Goal: Navigation & Orientation: Find specific page/section

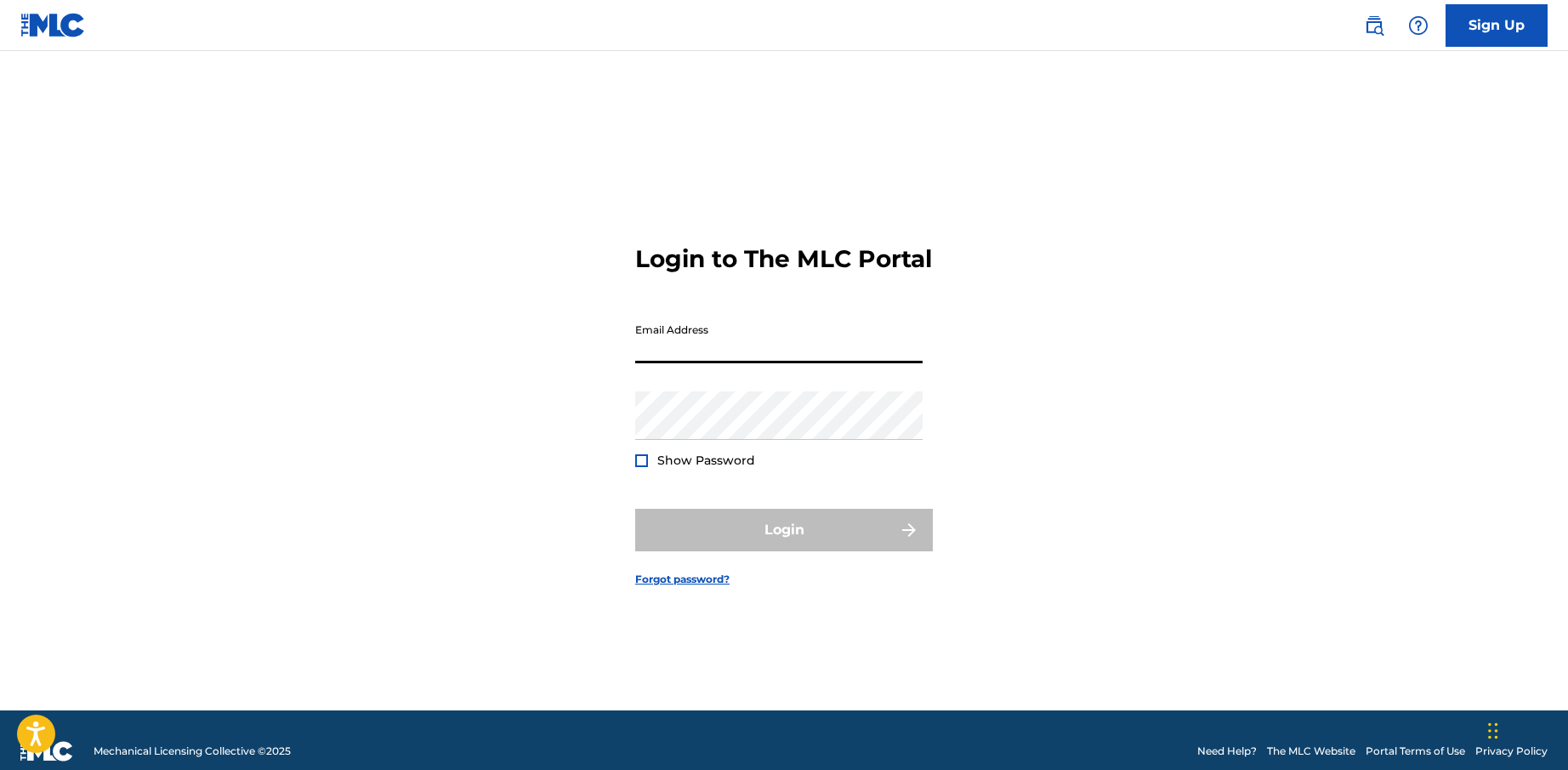
click at [728, 359] on input "Email Address" at bounding box center [779, 339] width 287 height 49
type input "[PERSON_NAME][EMAIL_ADDRESS][DOMAIN_NAME]"
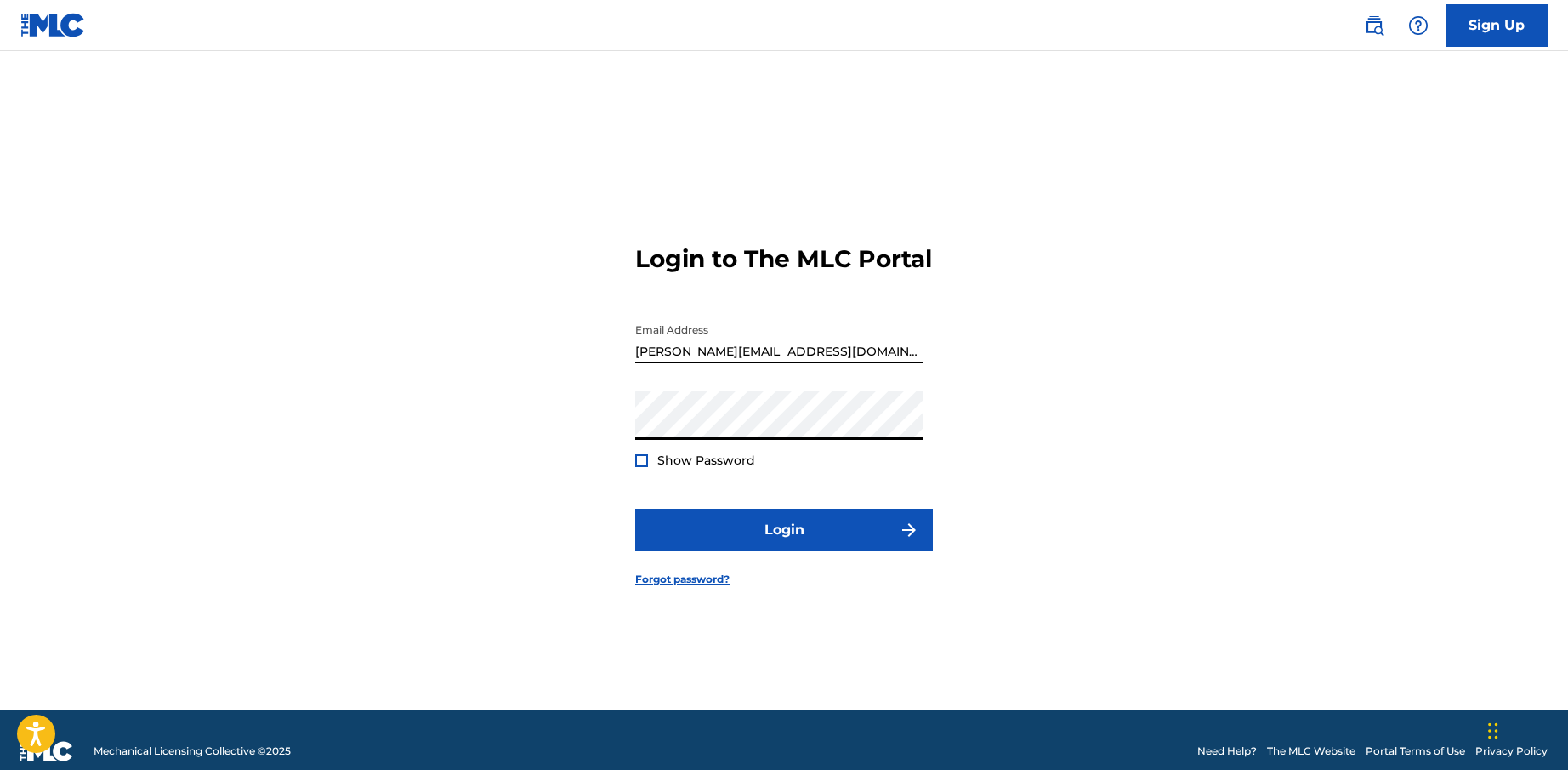
drag, startPoint x: 640, startPoint y: 477, endPoint x: 650, endPoint y: 490, distance: 16.4
click at [640, 468] on div at bounding box center [642, 461] width 13 height 13
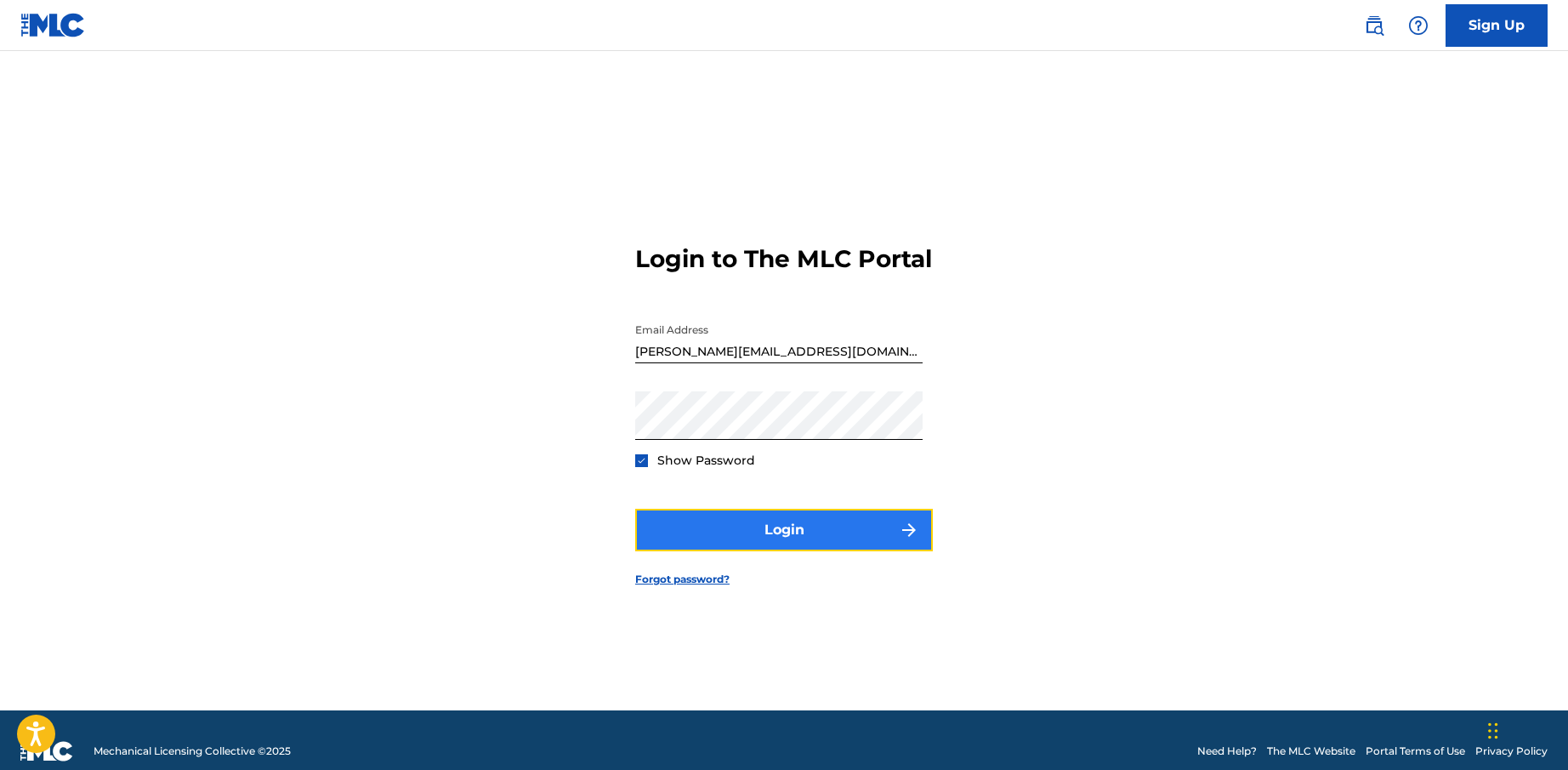
click at [738, 545] on button "Login" at bounding box center [784, 530] width 298 height 43
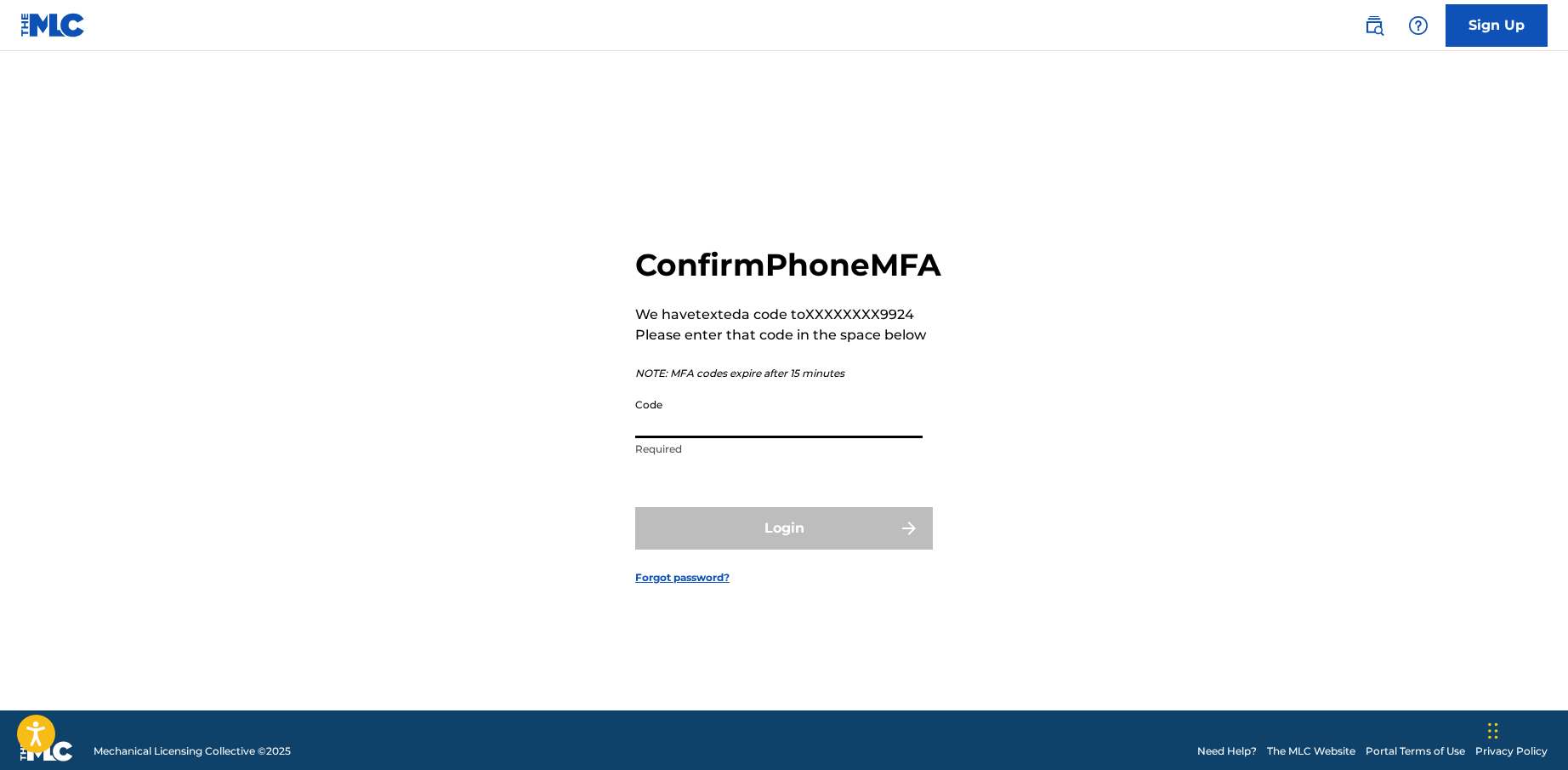
click at [703, 439] on input "Code" at bounding box center [779, 414] width 287 height 49
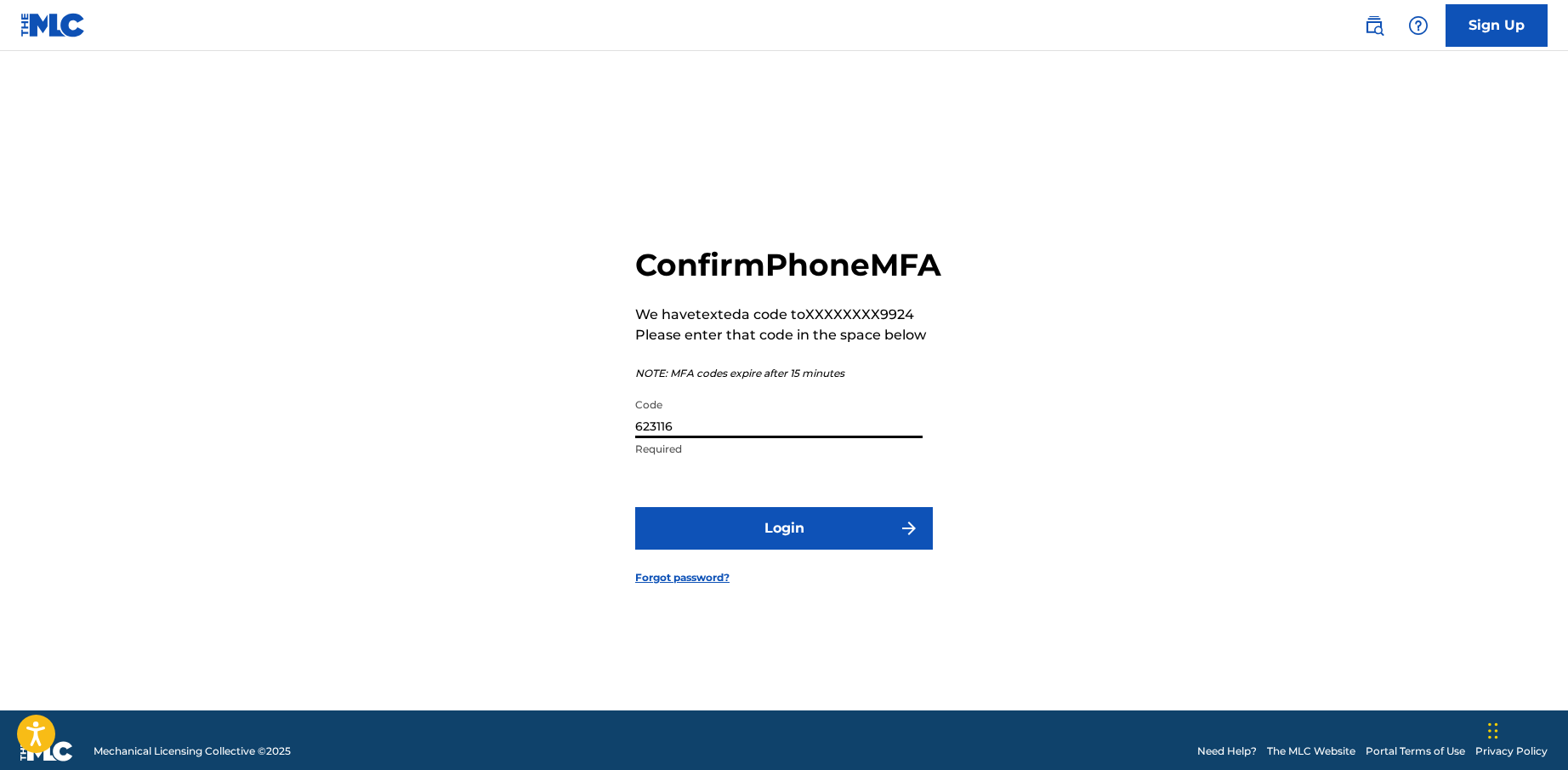
type input "623116"
click at [747, 568] on form "Confirm Phone MFA We have texted a code to XXXXXXXX9924 Please enter that code …" at bounding box center [784, 401] width 298 height 617
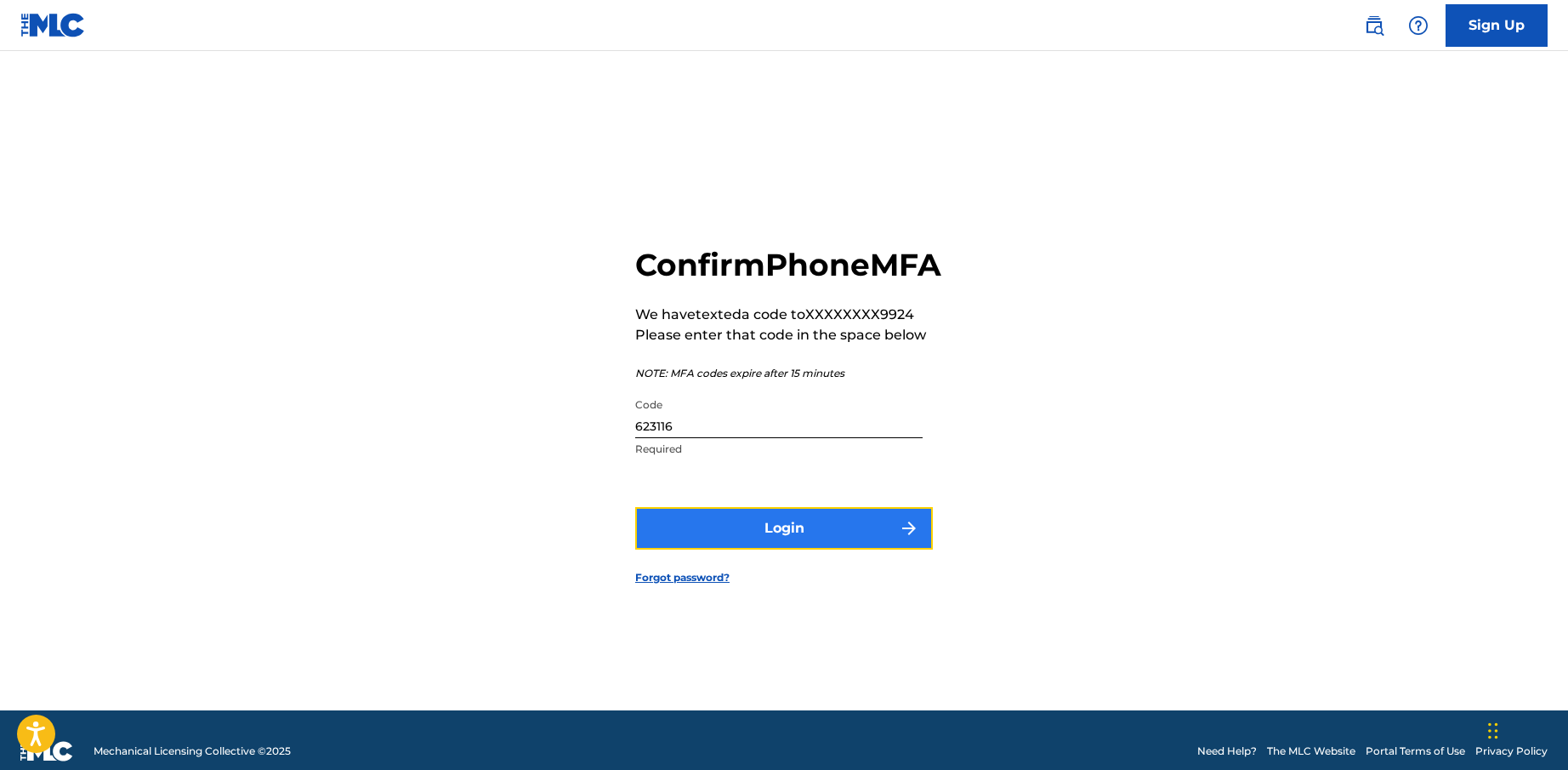
click at [764, 546] on button "Login" at bounding box center [784, 528] width 298 height 43
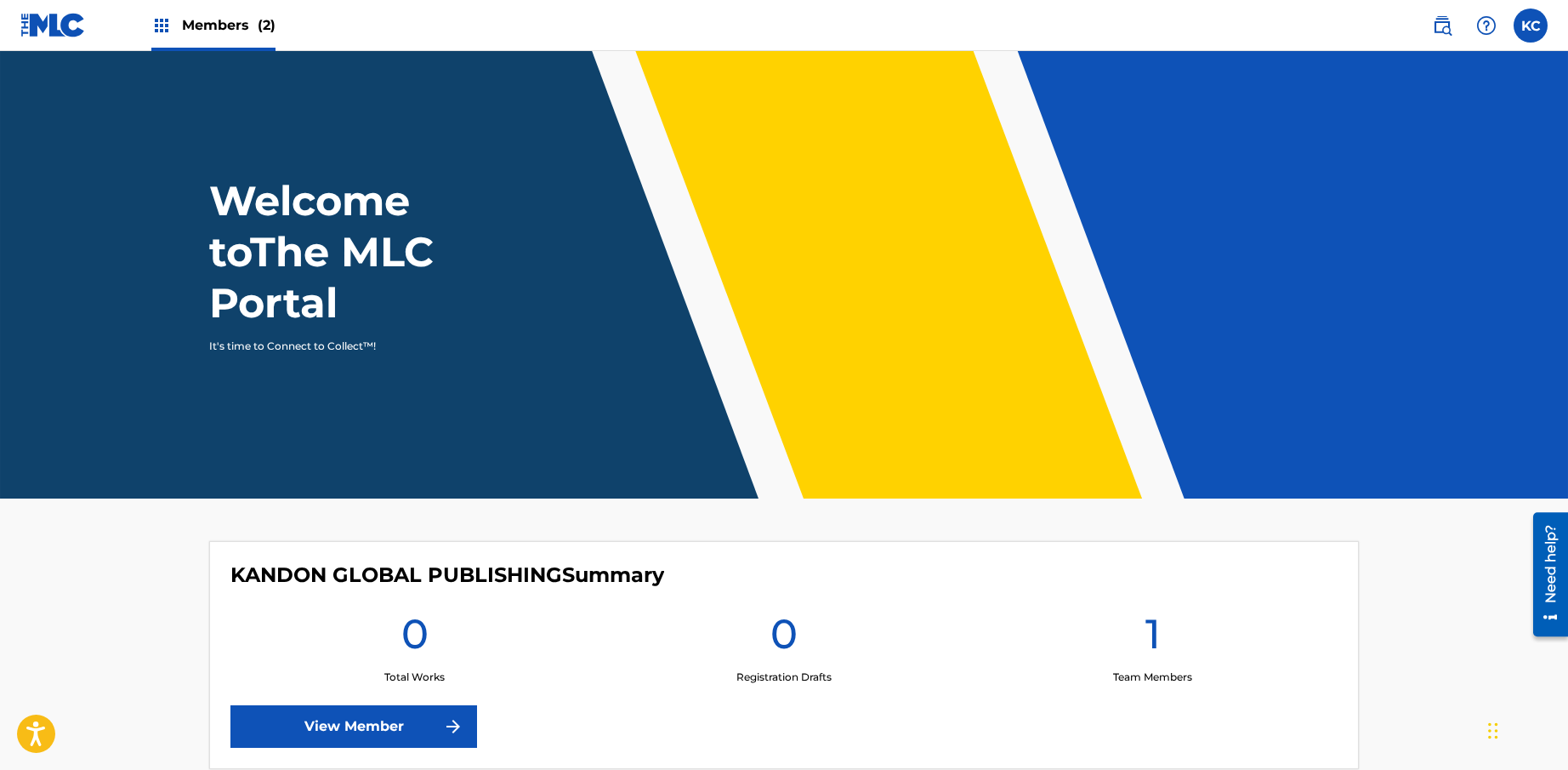
click at [1544, 128] on header "Welcome to The MLC Portal It's time to Connect to Collect™!" at bounding box center [784, 275] width 1568 height 448
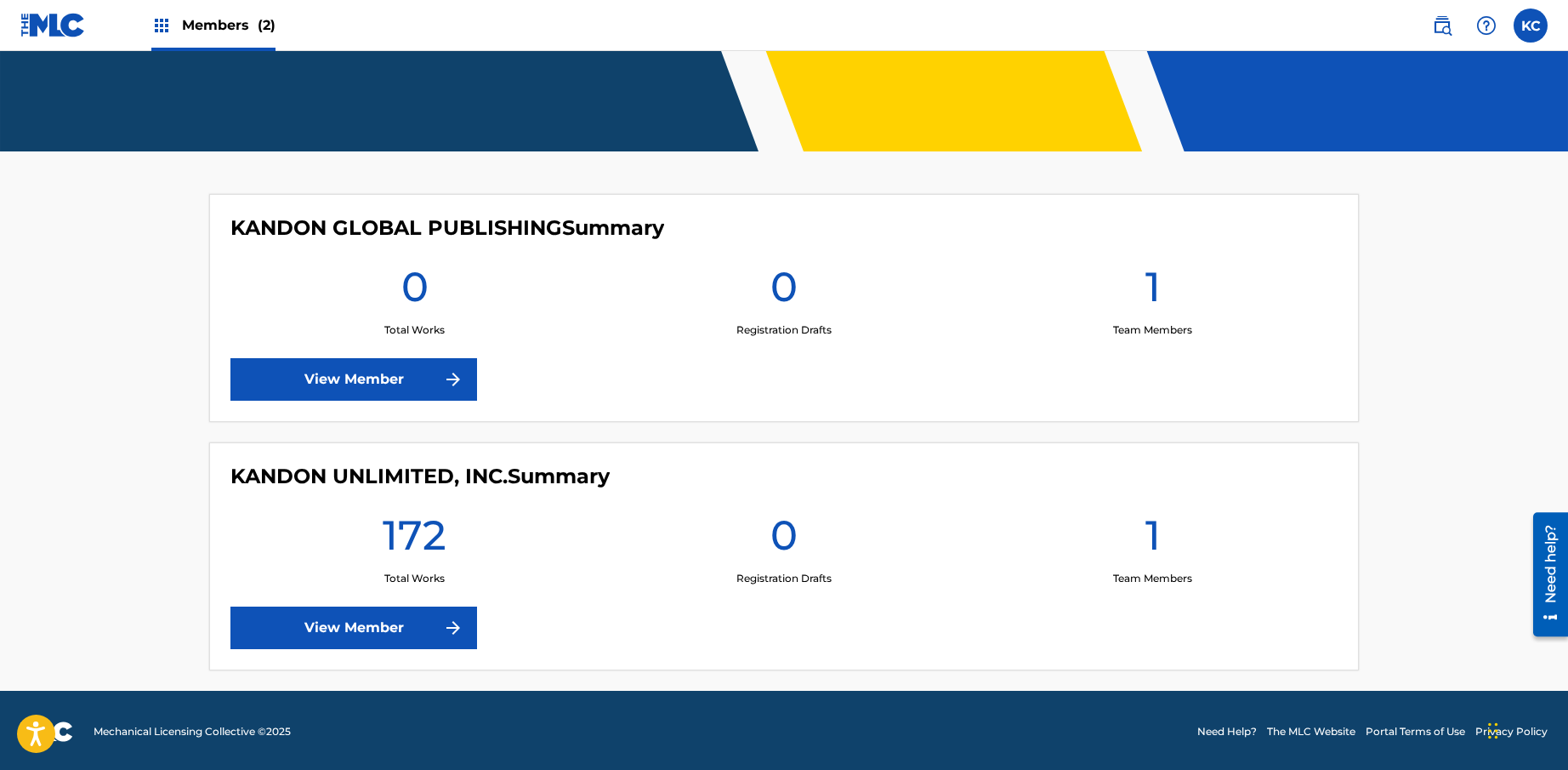
scroll to position [350, 0]
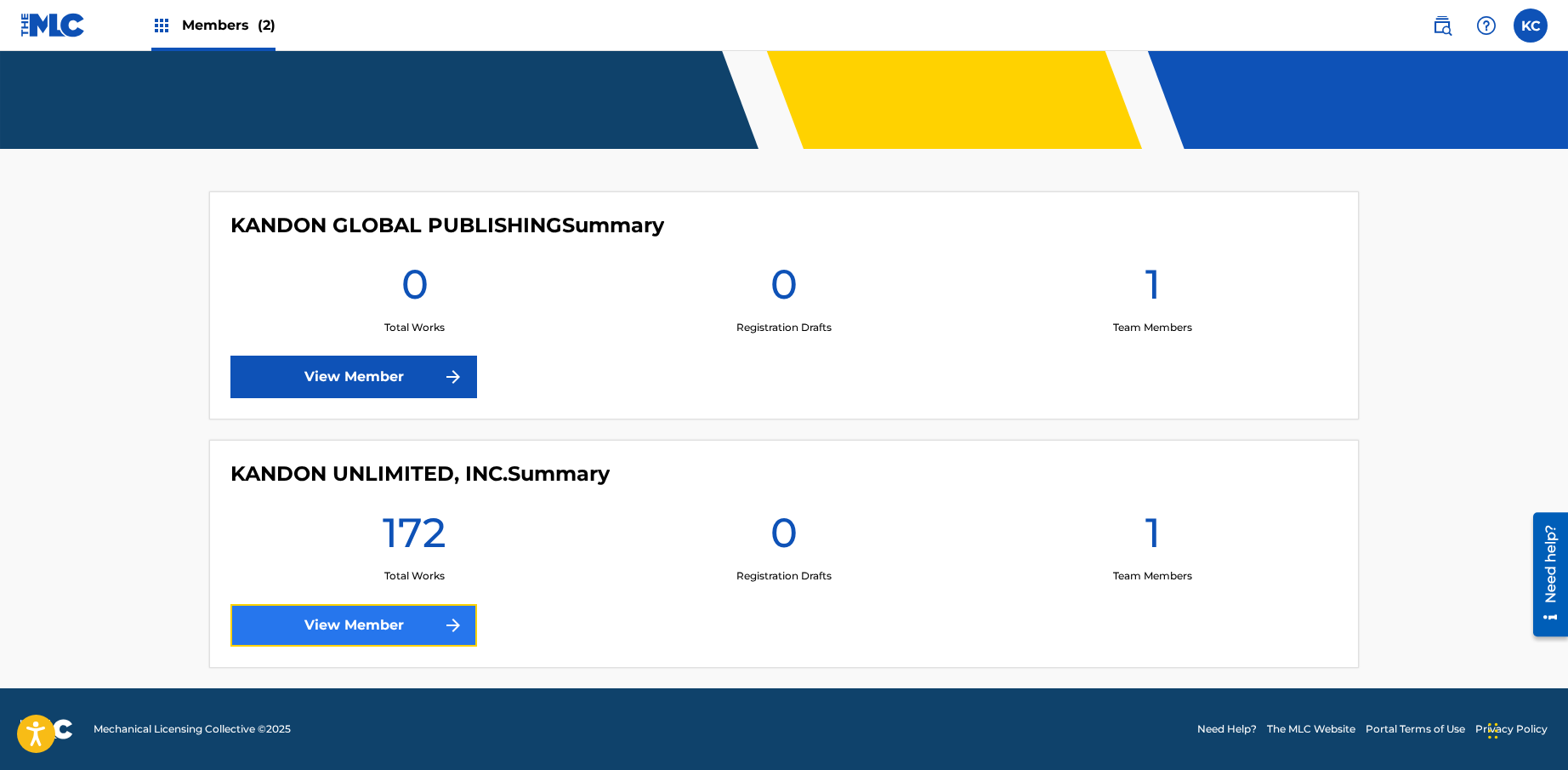
click at [412, 621] on link "View Member" at bounding box center [354, 625] width 246 height 43
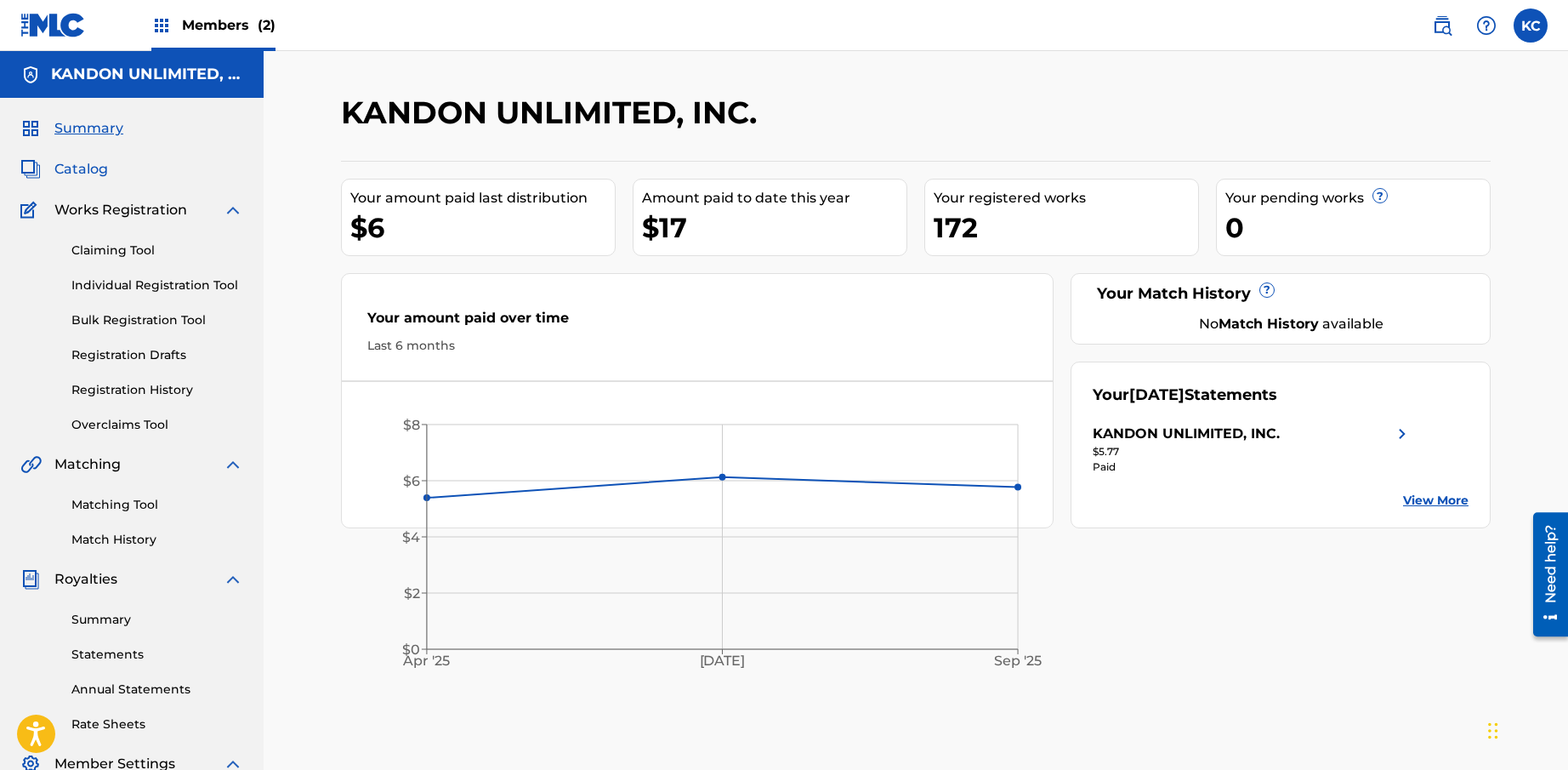
click at [80, 168] on span "Catalog" at bounding box center [80, 170] width 53 height 21
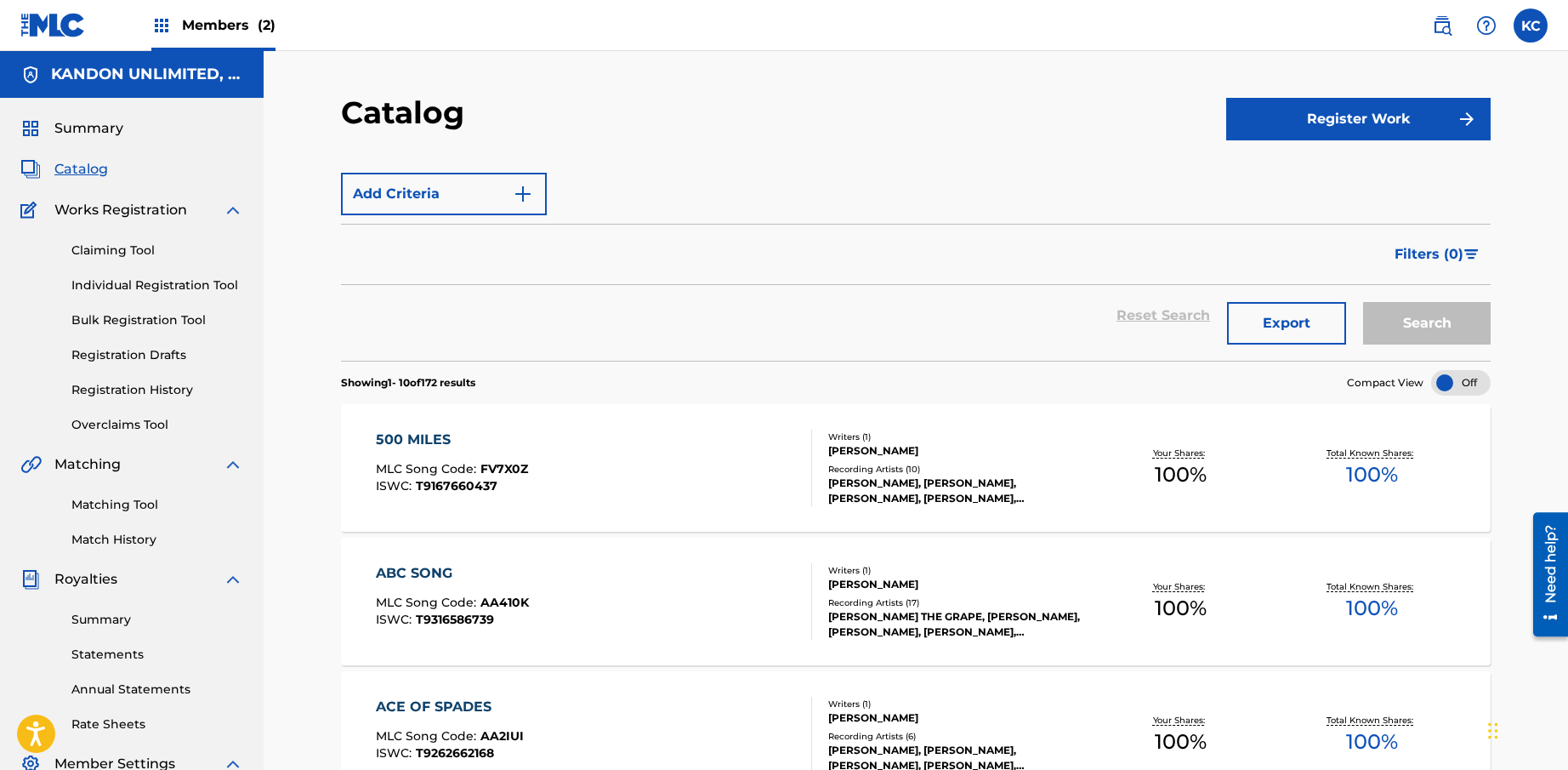
drag, startPoint x: 592, startPoint y: 264, endPoint x: 576, endPoint y: 258, distance: 17.1
click at [591, 264] on div "Filters ( 0 )" at bounding box center [916, 255] width 1150 height 62
click at [1144, 333] on div "Reset Search Export Search" at bounding box center [916, 315] width 1150 height 62
click at [110, 248] on link "Claiming Tool" at bounding box center [158, 250] width 172 height 18
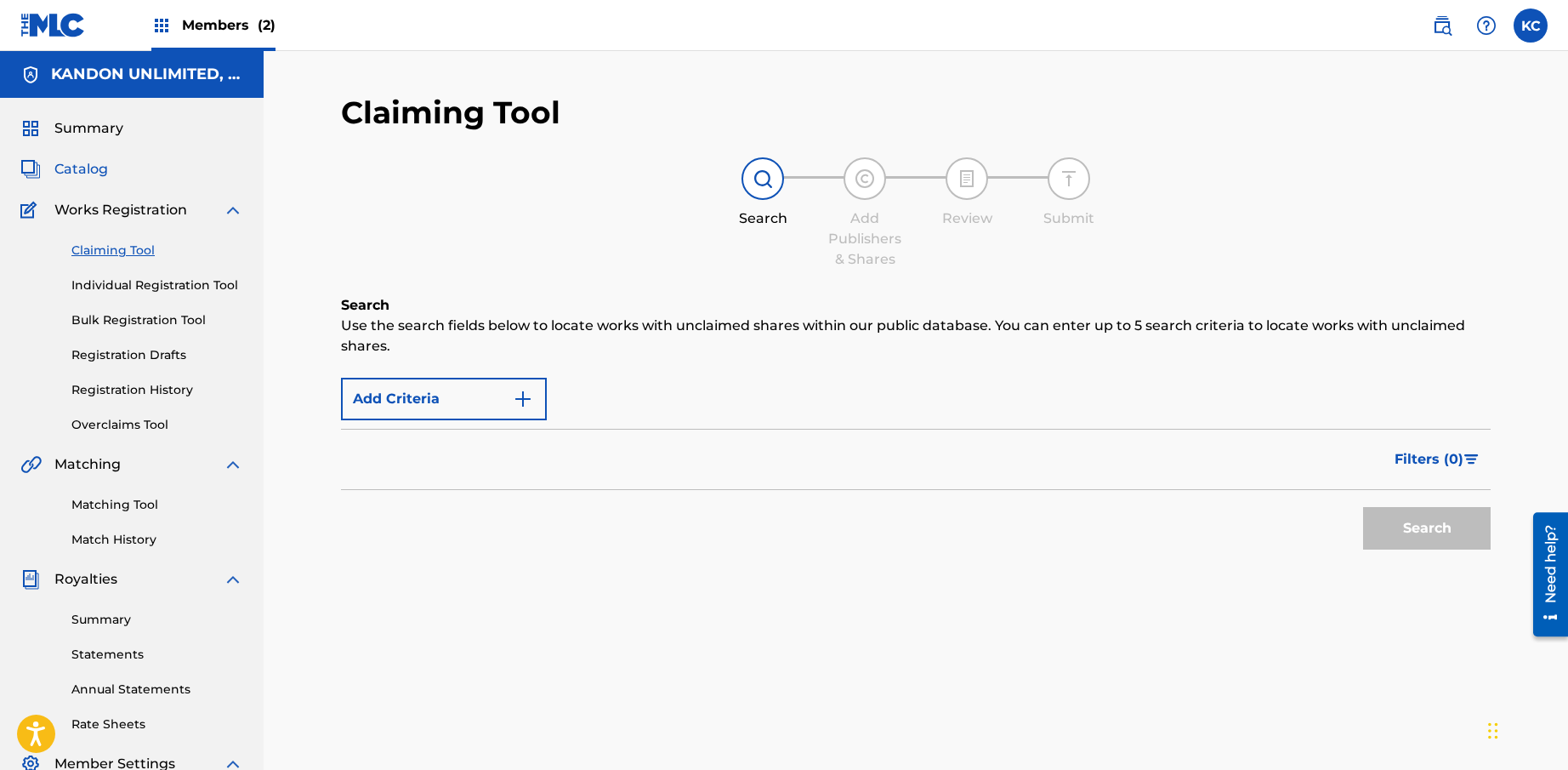
click at [91, 164] on span "Catalog" at bounding box center [80, 170] width 53 height 21
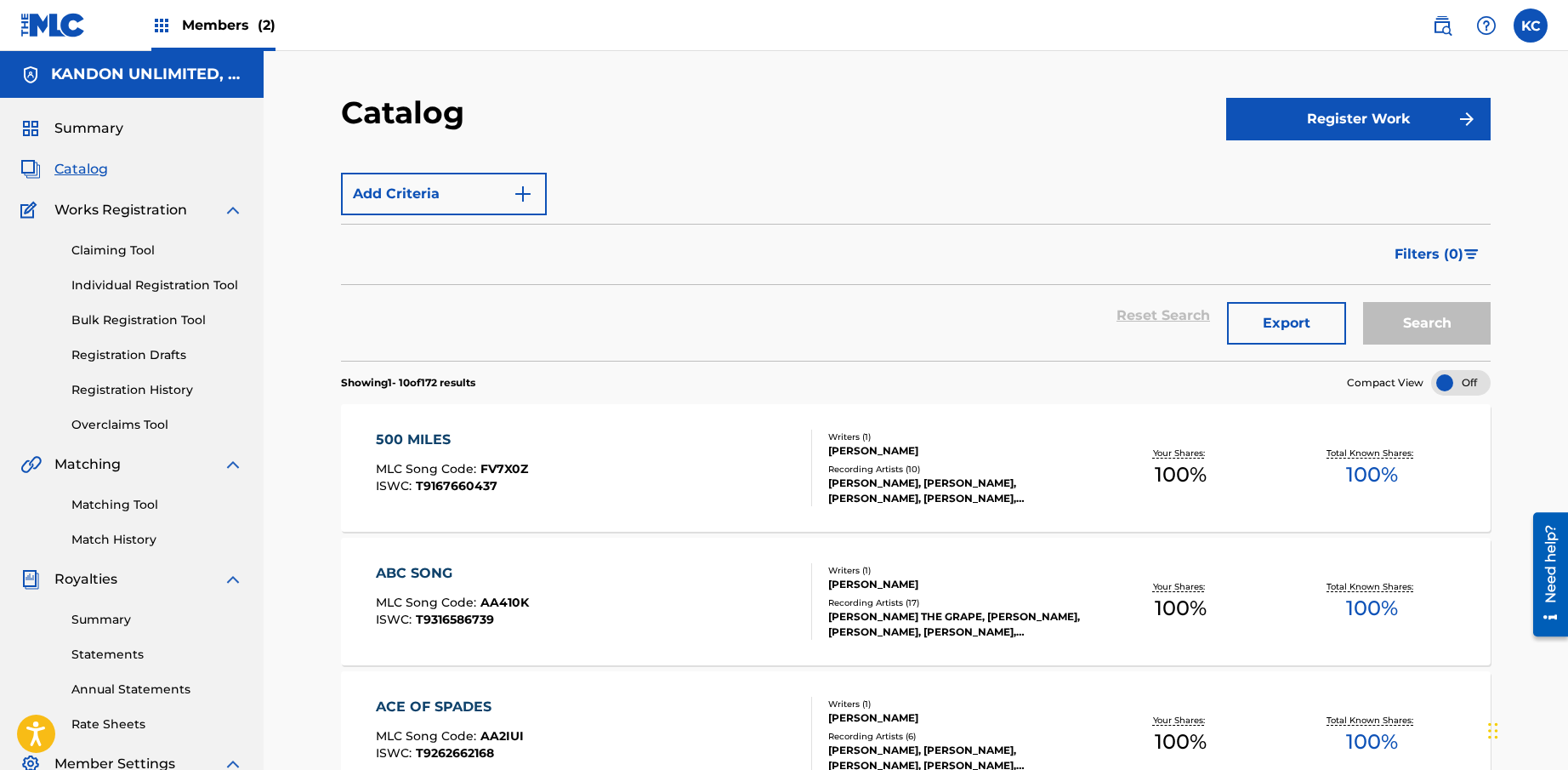
click at [83, 164] on span "Catalog" at bounding box center [80, 170] width 53 height 21
click at [1440, 259] on span "Filters ( 0 )" at bounding box center [1429, 255] width 69 height 21
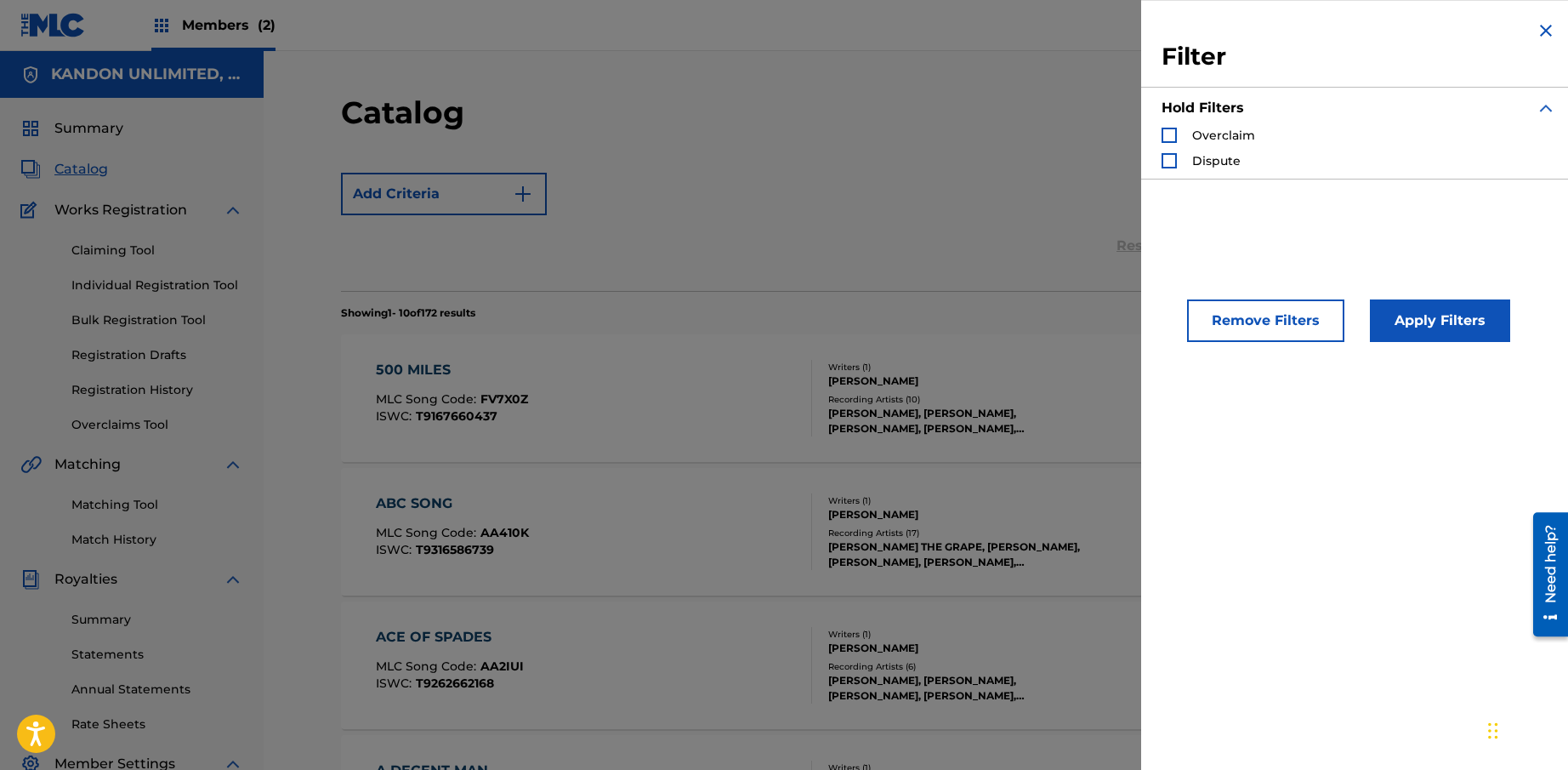
click at [1537, 31] on img "Search Form" at bounding box center [1547, 31] width 21 height 21
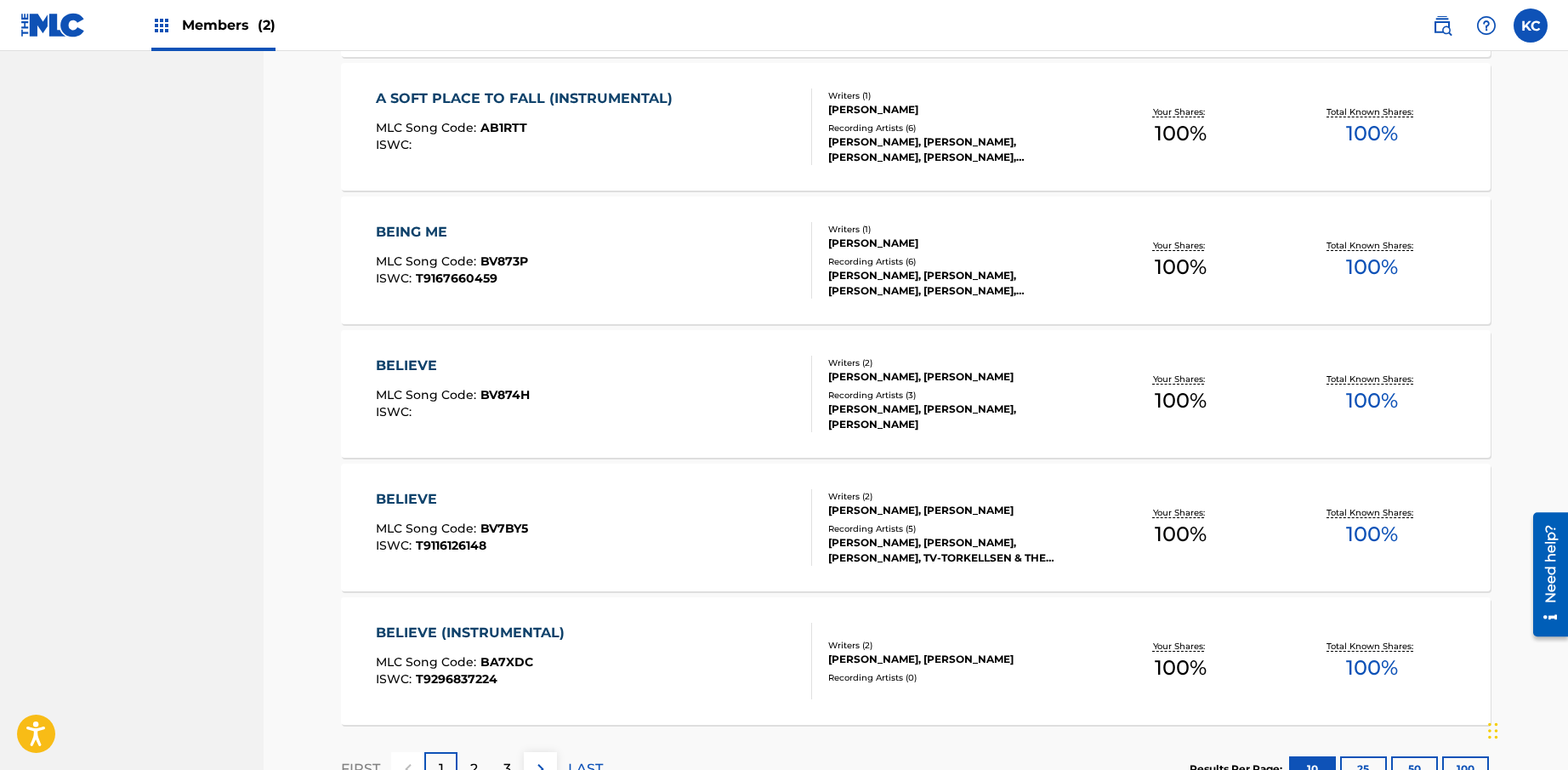
scroll to position [1134, 0]
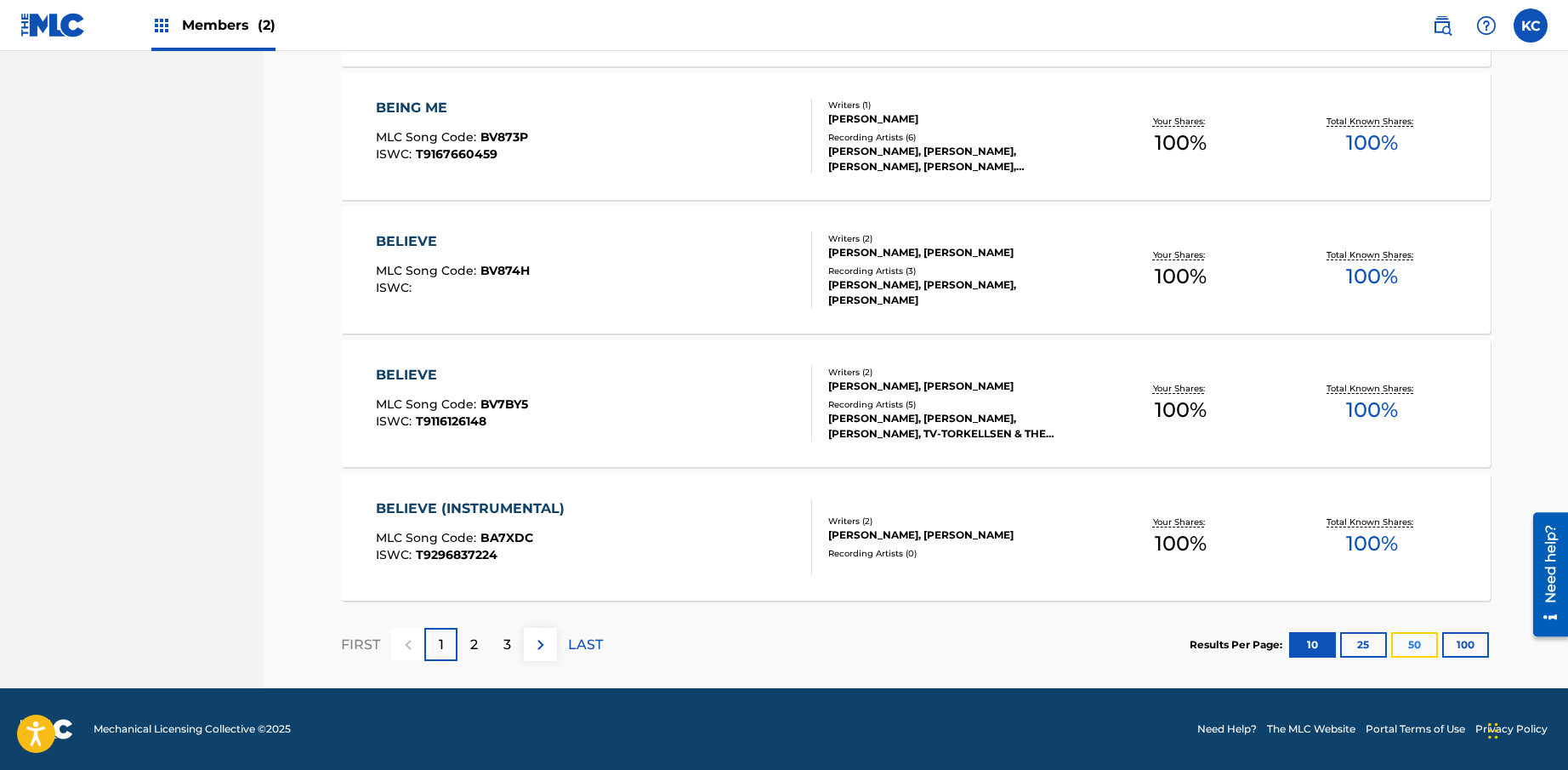
click at [1415, 643] on button "50" at bounding box center [1415, 645] width 47 height 25
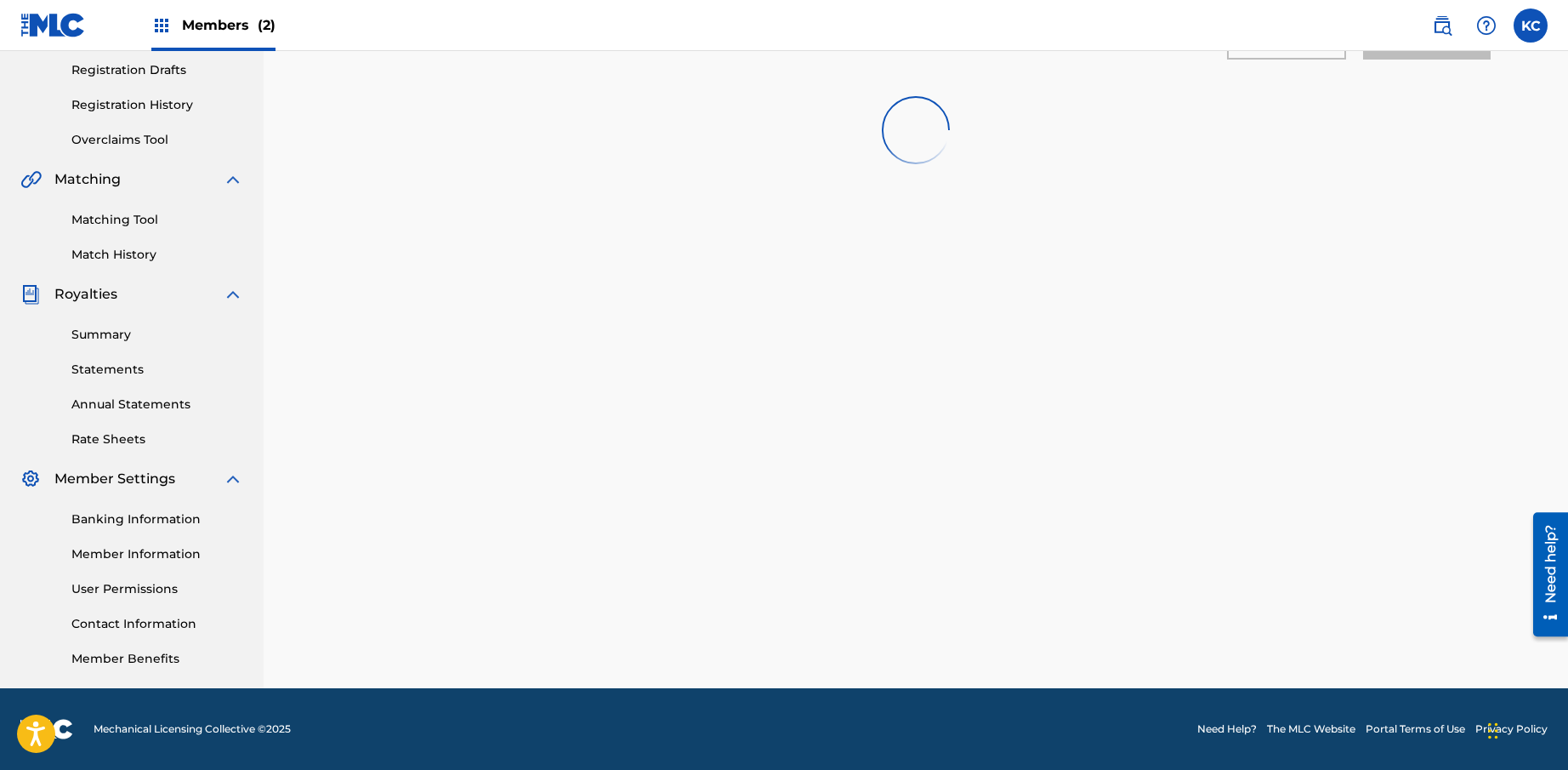
scroll to position [285, 0]
click at [140, 221] on link "Matching Tool" at bounding box center [158, 219] width 172 height 18
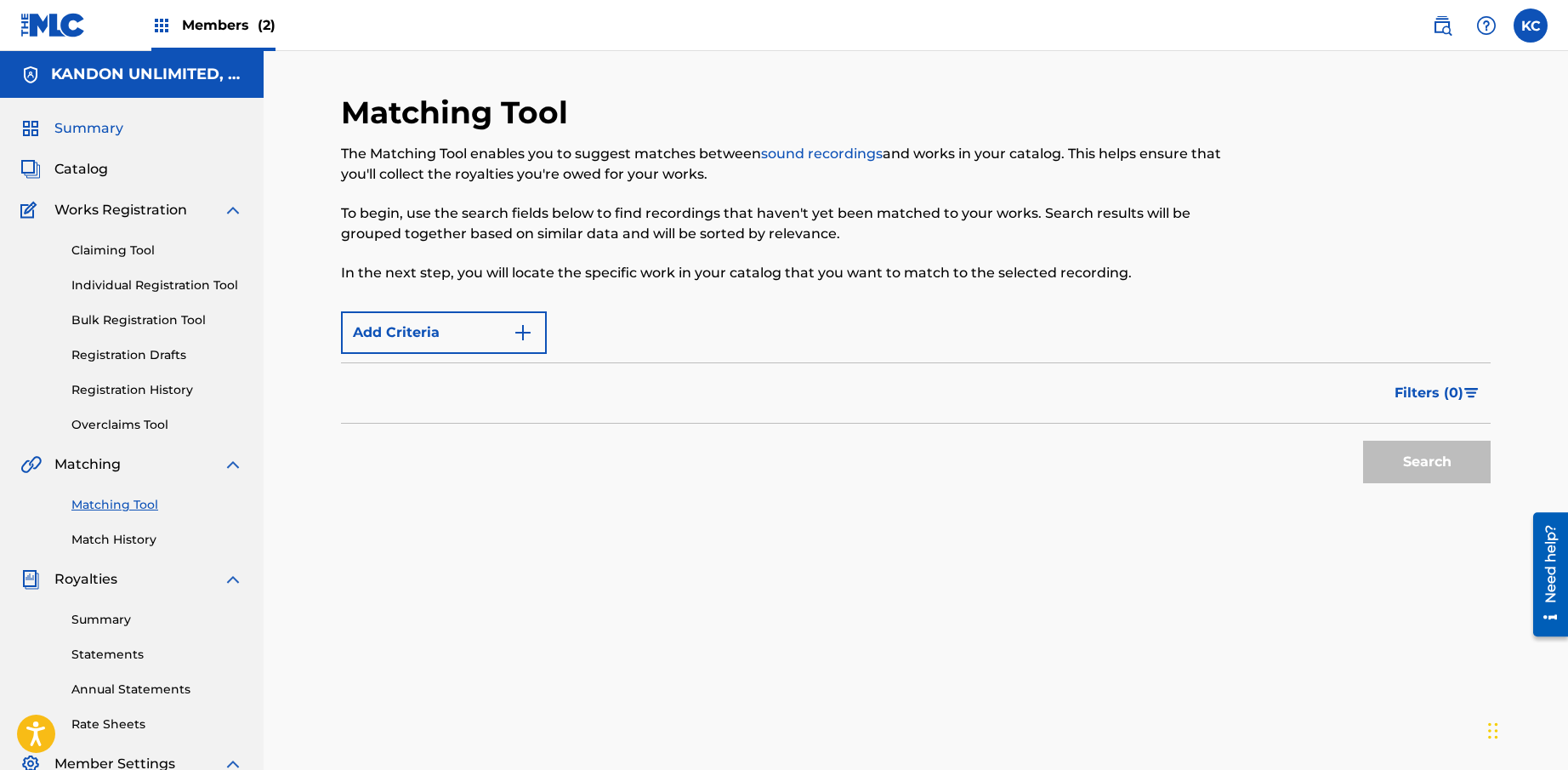
click at [82, 135] on span "Summary" at bounding box center [89, 129] width 69 height 21
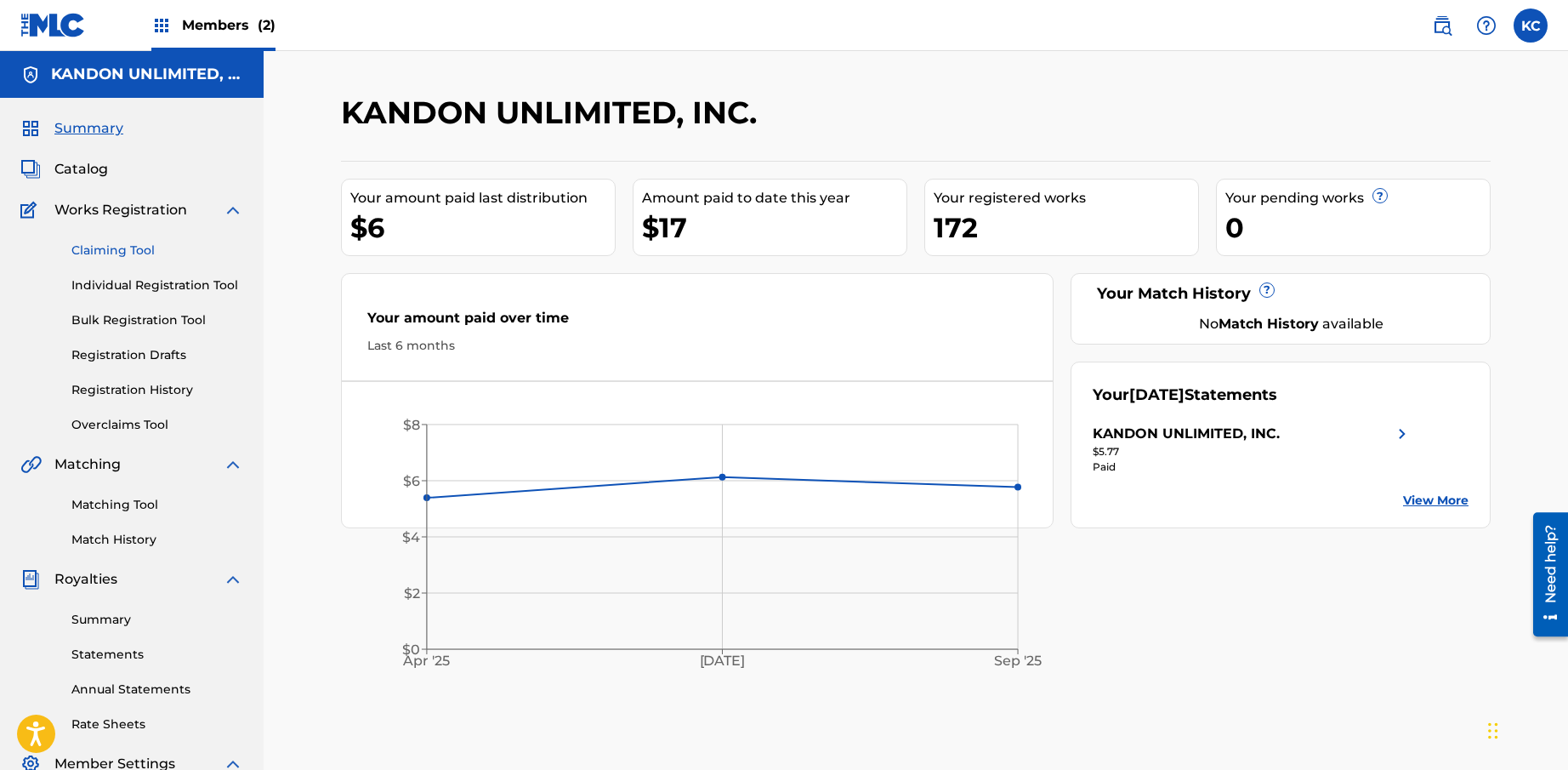
click at [132, 253] on link "Claiming Tool" at bounding box center [158, 250] width 172 height 18
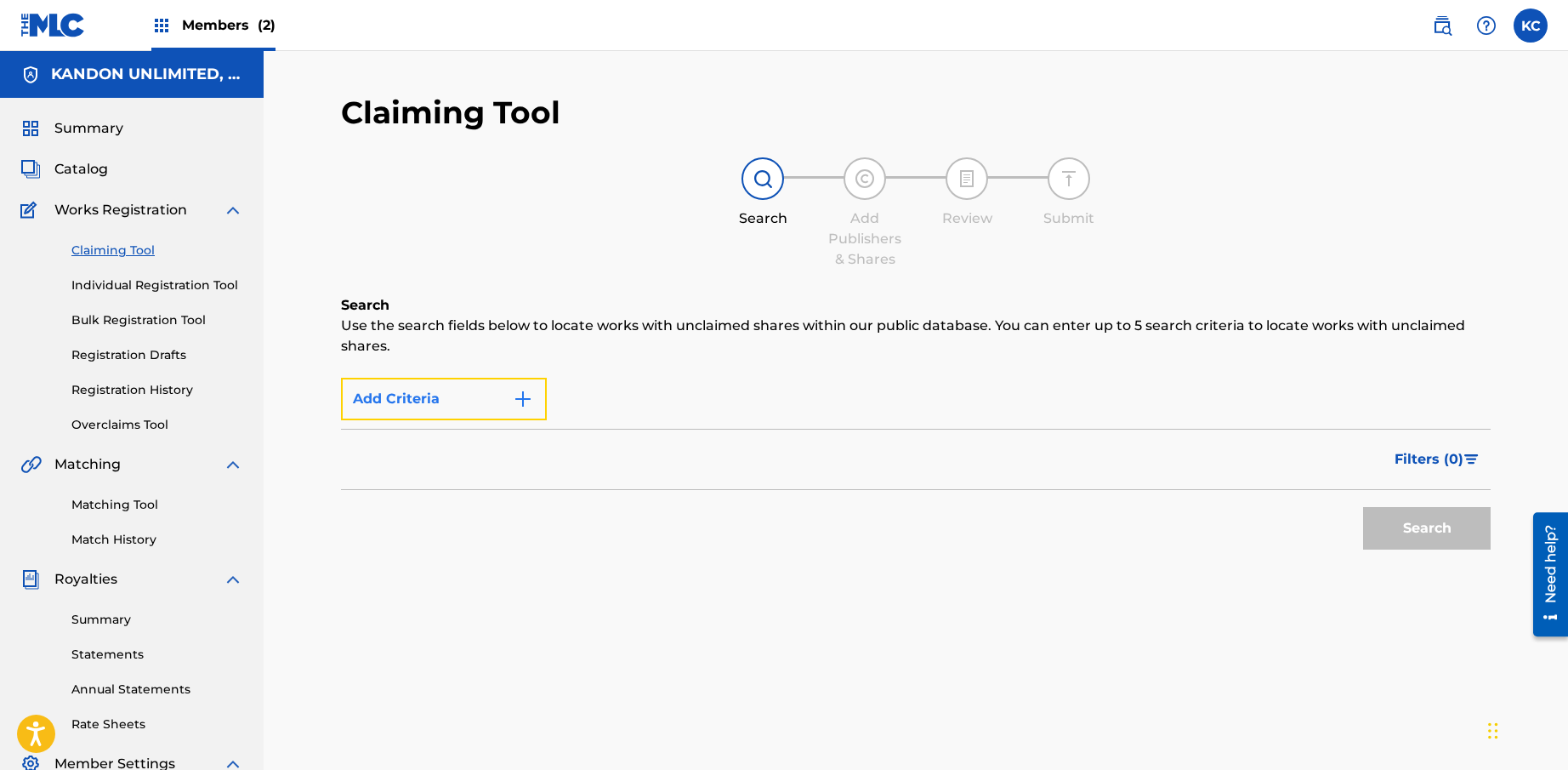
click at [449, 398] on button "Add Criteria" at bounding box center [444, 399] width 206 height 43
click at [525, 399] on img "Search Form" at bounding box center [523, 399] width 21 height 21
click at [77, 131] on span "Summary" at bounding box center [89, 129] width 69 height 21
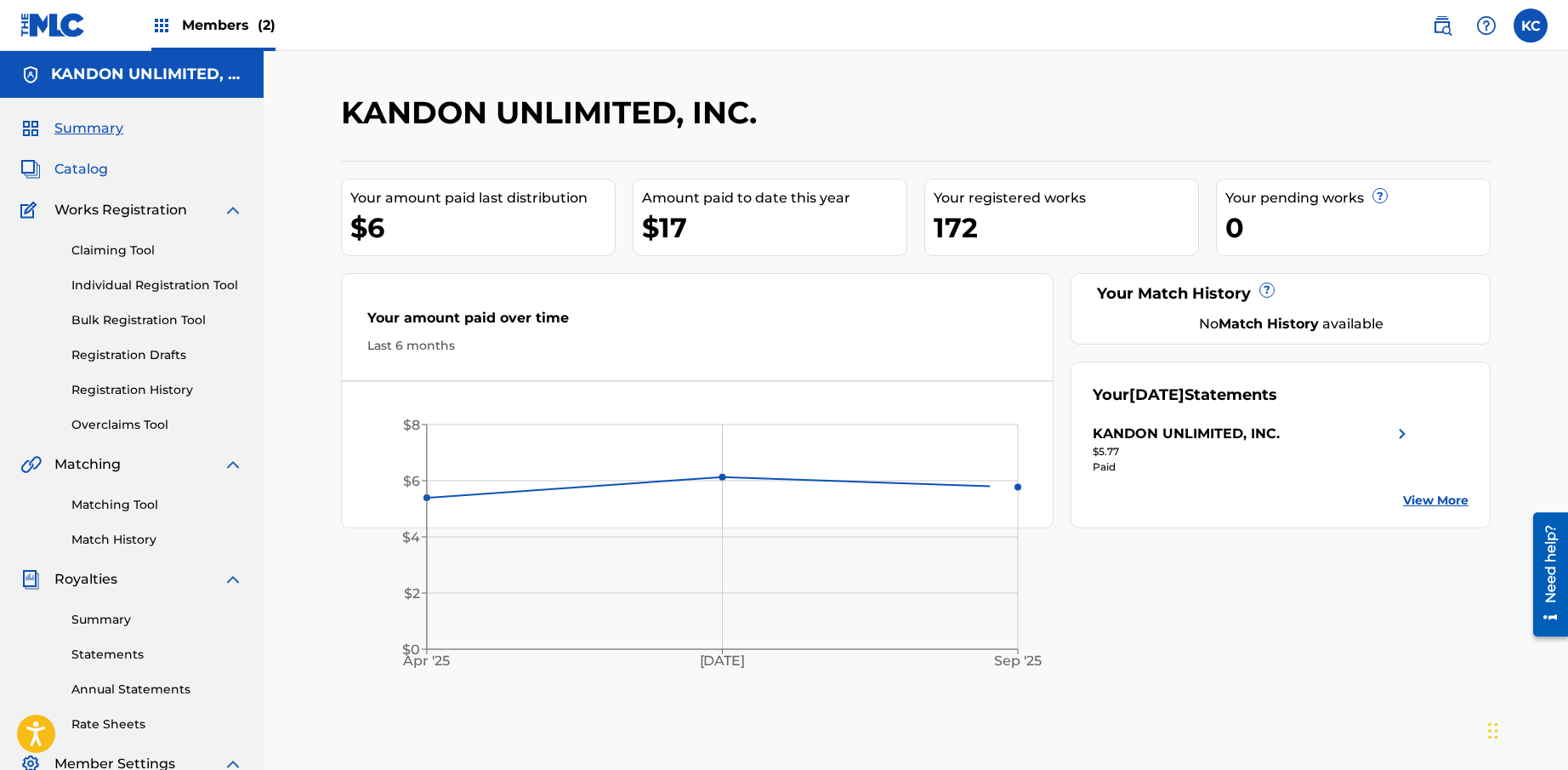
click at [68, 168] on span "Catalog" at bounding box center [80, 170] width 53 height 21
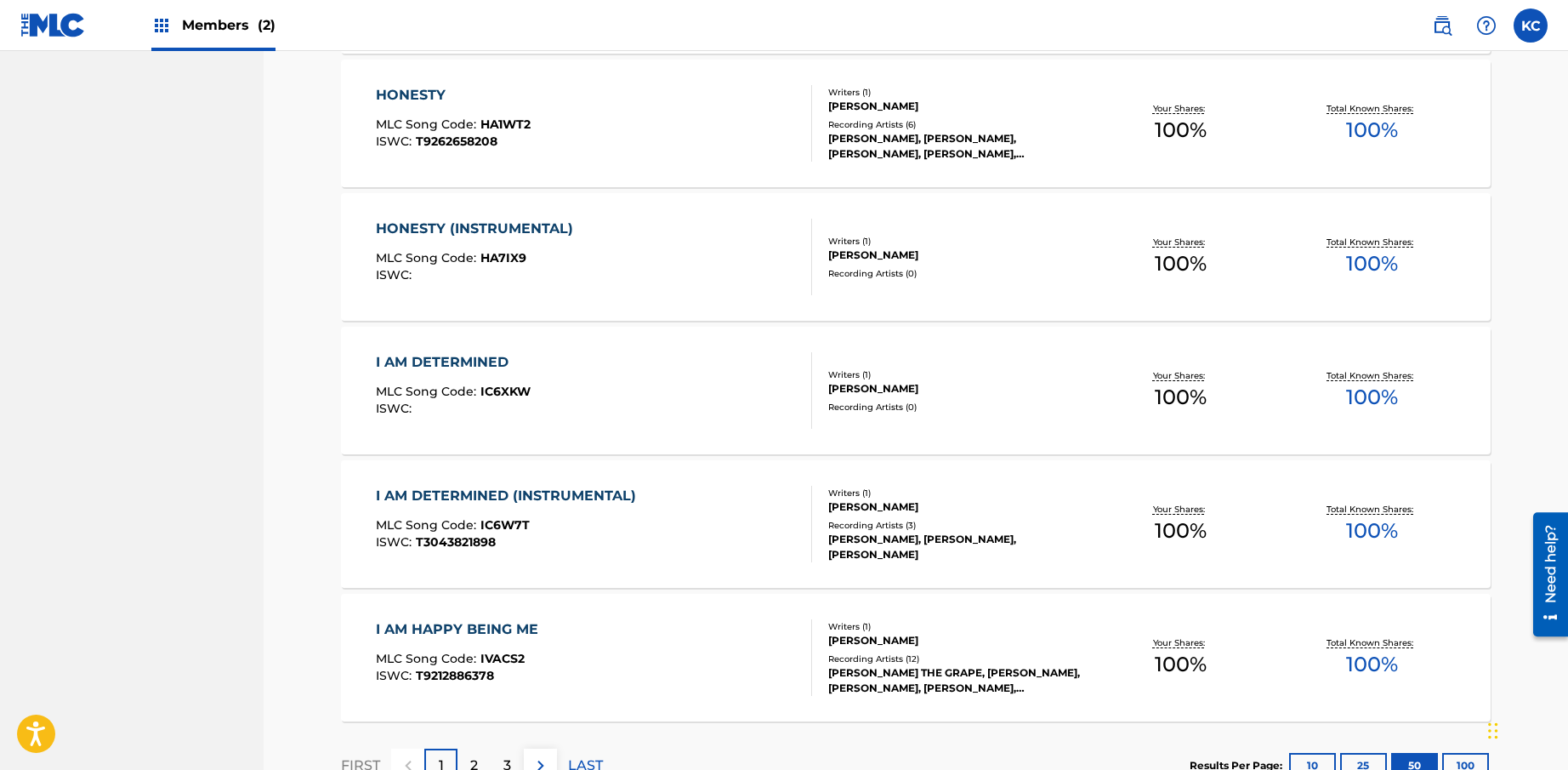
scroll to position [6454, 0]
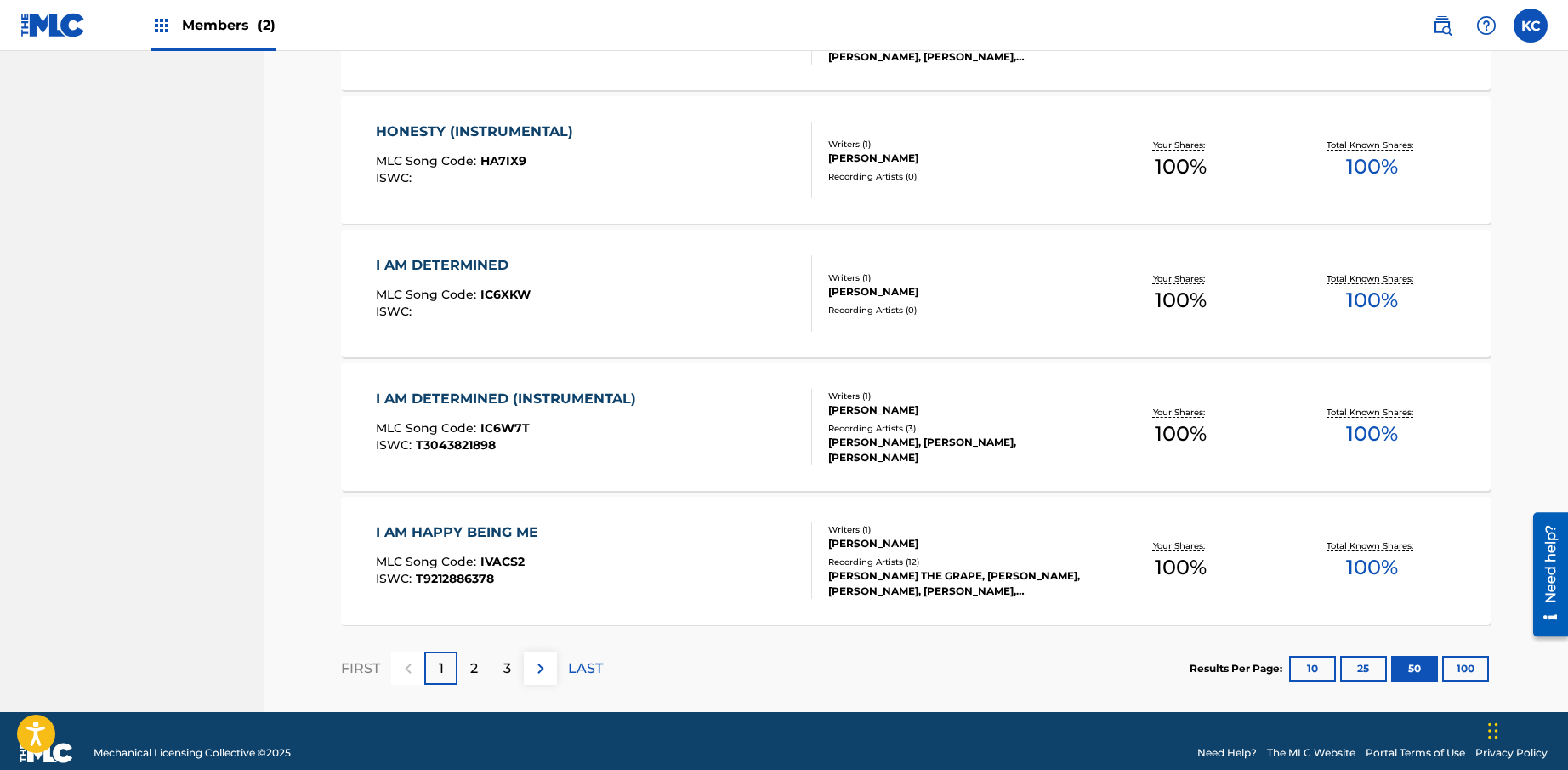
click at [497, 526] on div "I AM HAPPY BEING ME" at bounding box center [461, 533] width 171 height 21
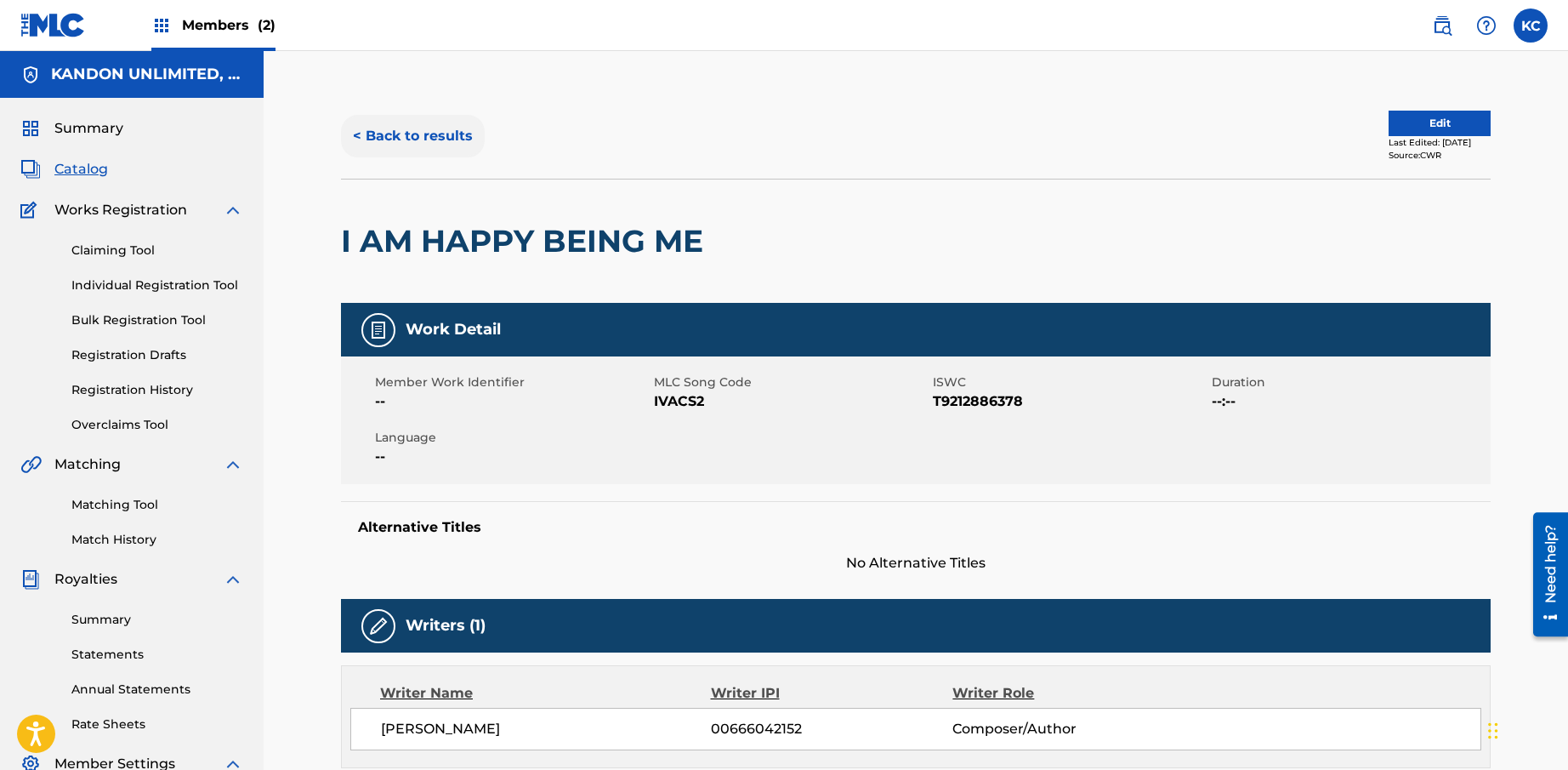
click at [405, 143] on button "< Back to results" at bounding box center [413, 136] width 144 height 43
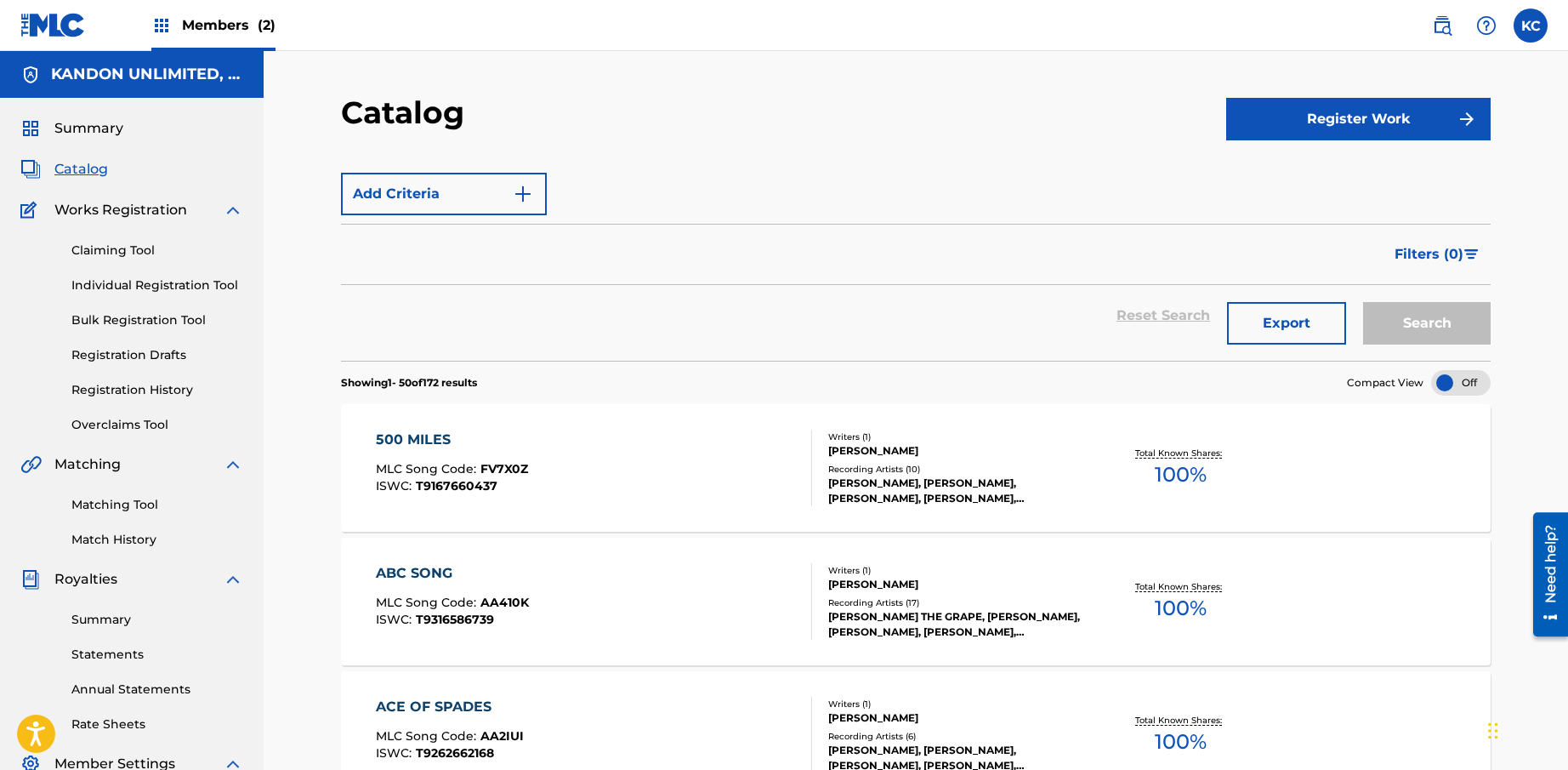
scroll to position [6454, 0]
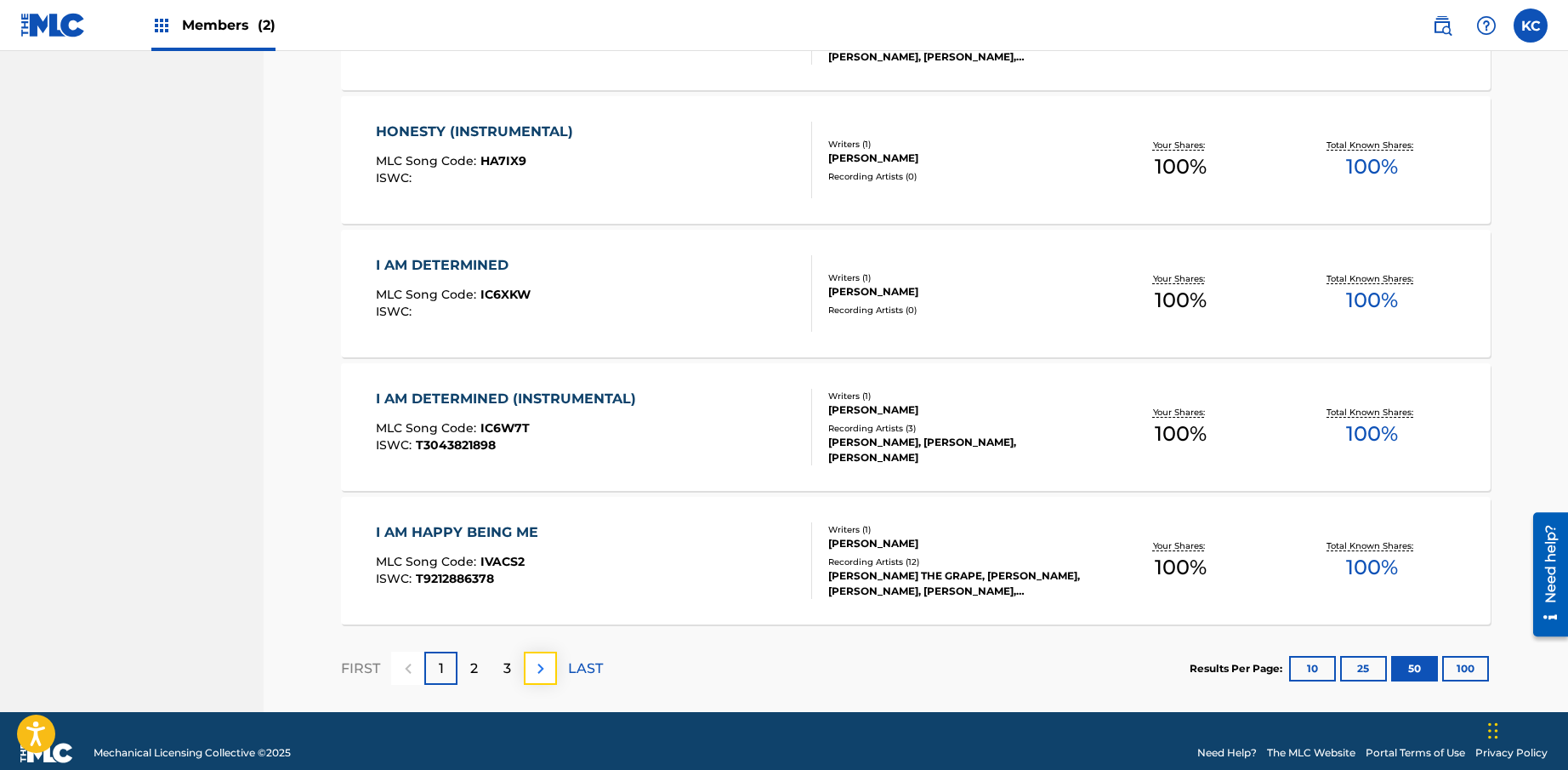
click at [535, 665] on img at bounding box center [541, 669] width 21 height 21
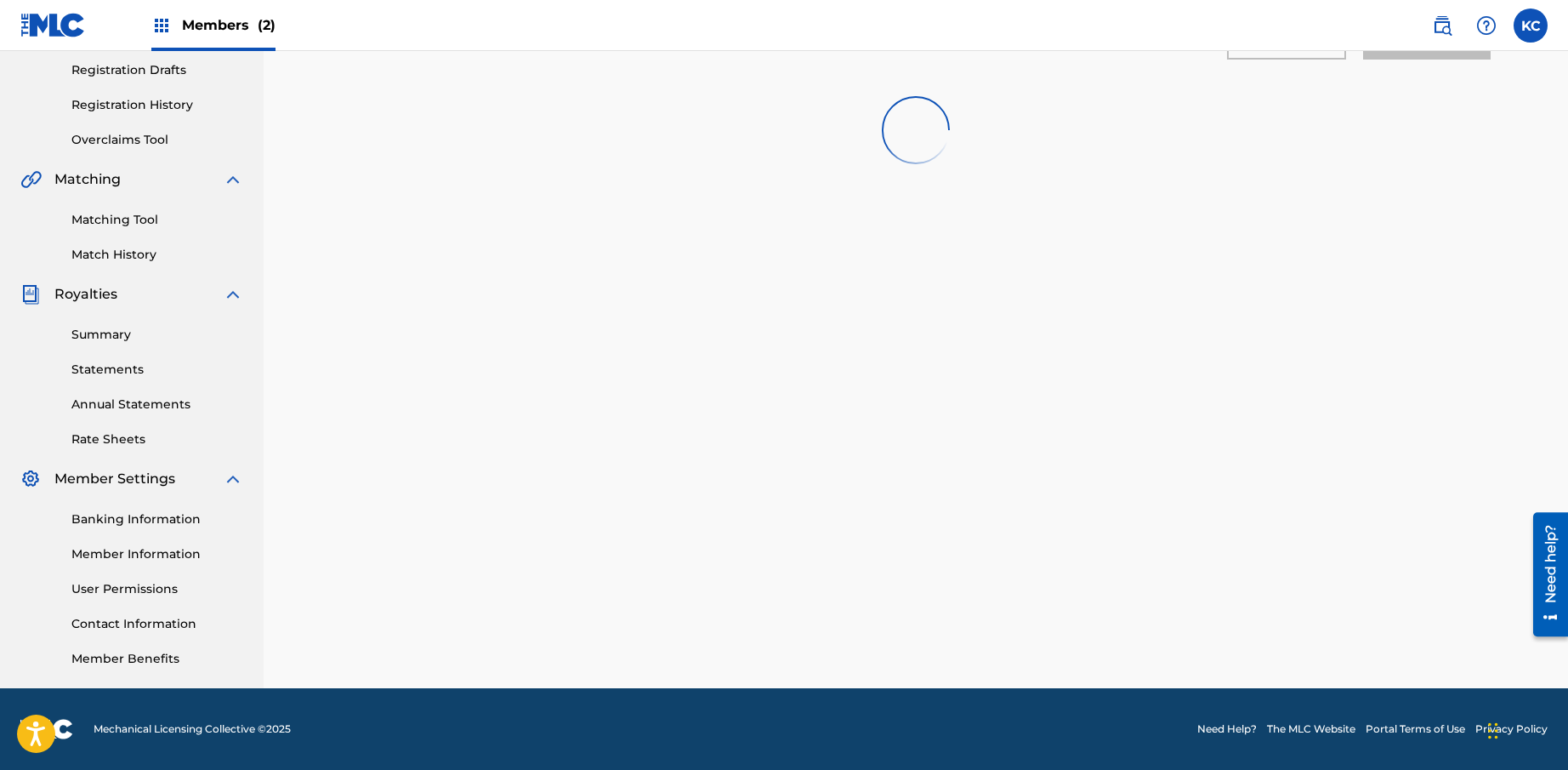
scroll to position [285, 0]
